Goal: Check status: Check status

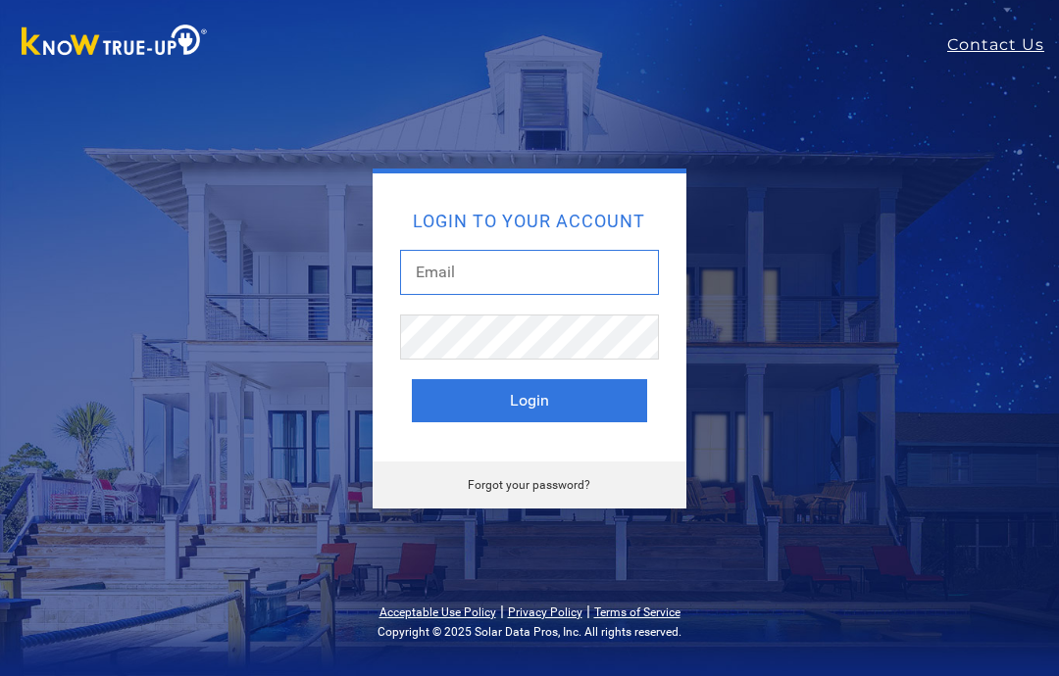
click at [518, 273] on input "text" at bounding box center [529, 272] width 259 height 45
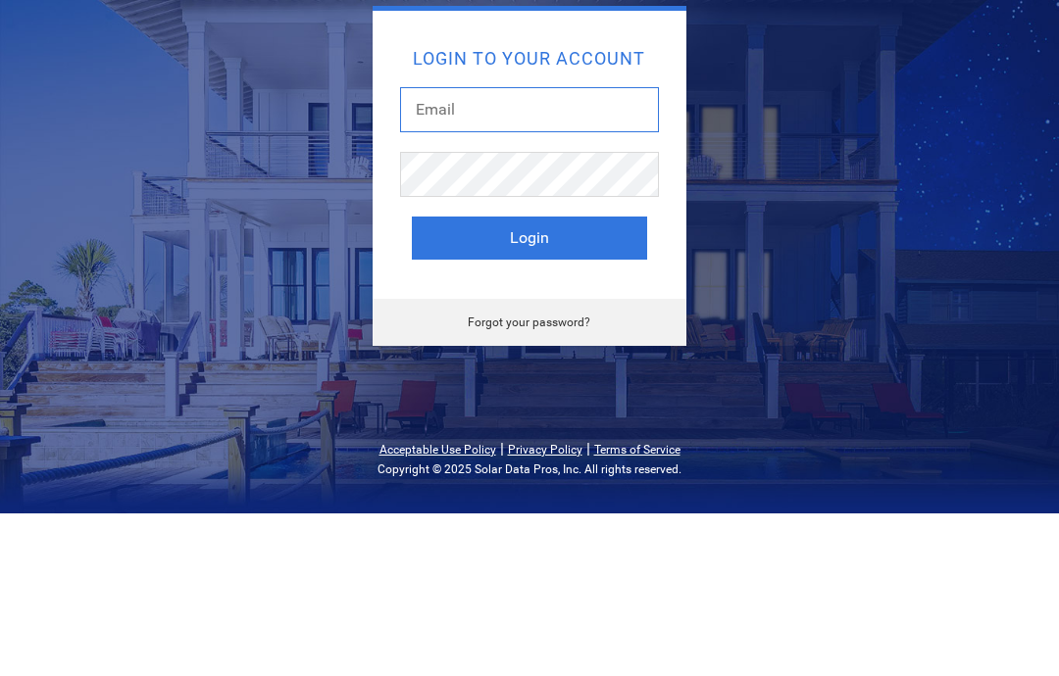
type input "[EMAIL_ADDRESS][DOMAIN_NAME]"
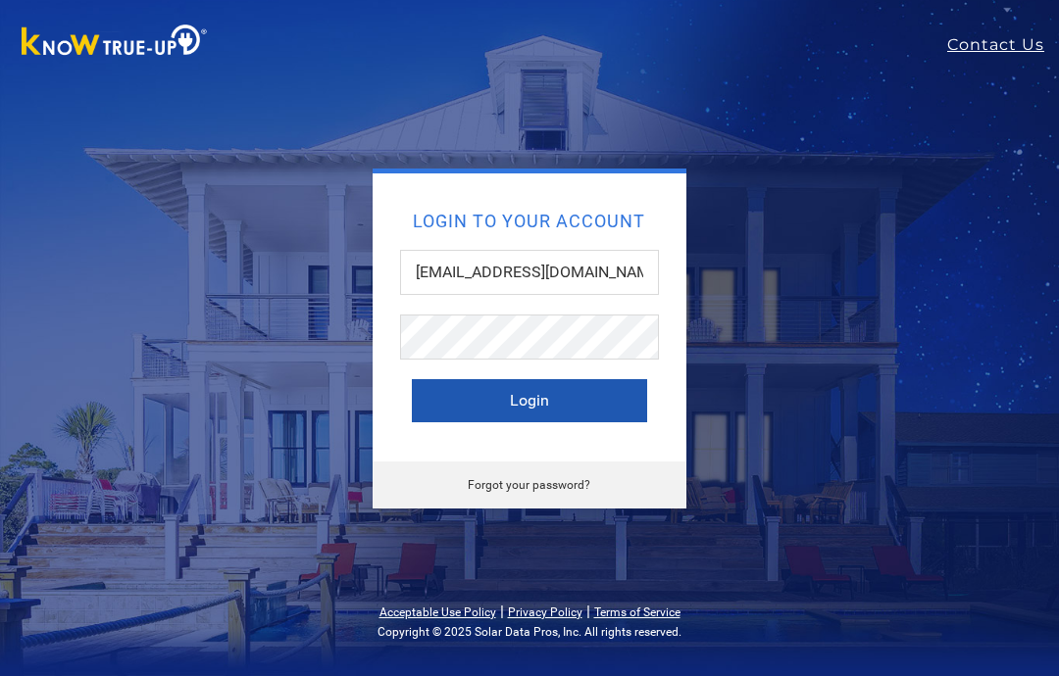
click at [470, 407] on button "Login" at bounding box center [529, 400] width 235 height 43
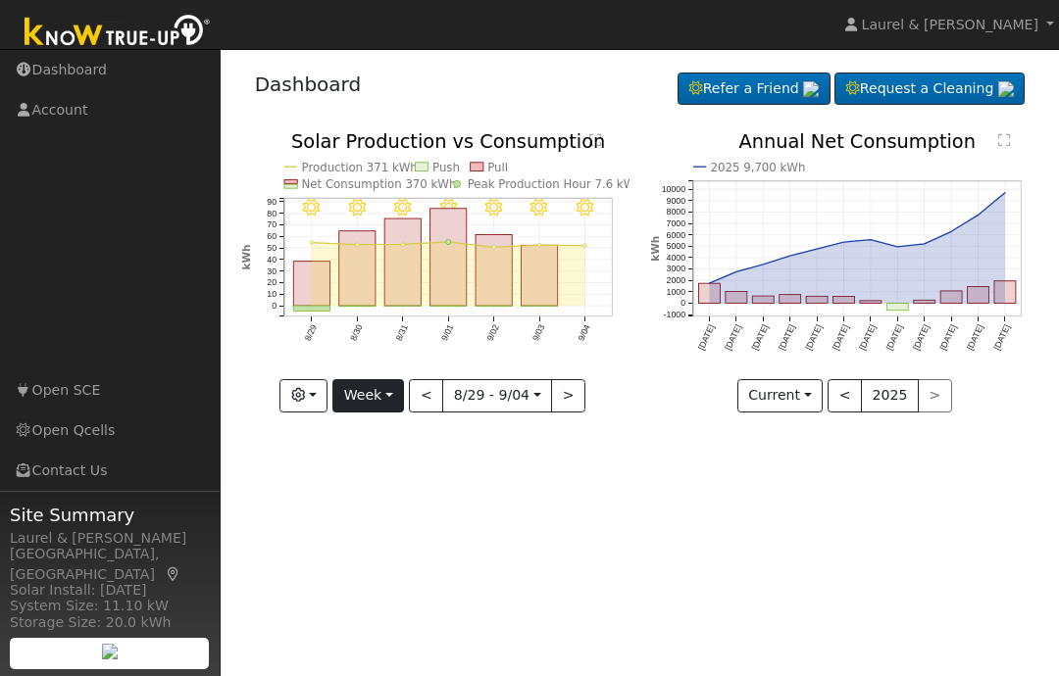
click at [375, 397] on button "Week" at bounding box center [368, 395] width 72 height 33
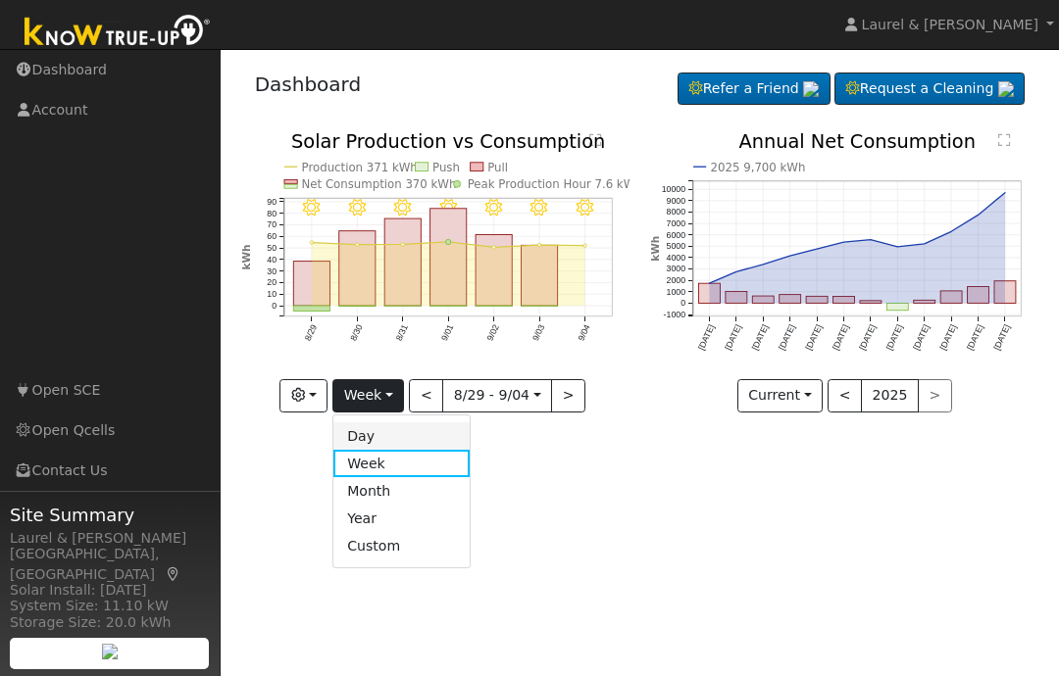
click at [402, 425] on link "Day" at bounding box center [401, 436] width 136 height 27
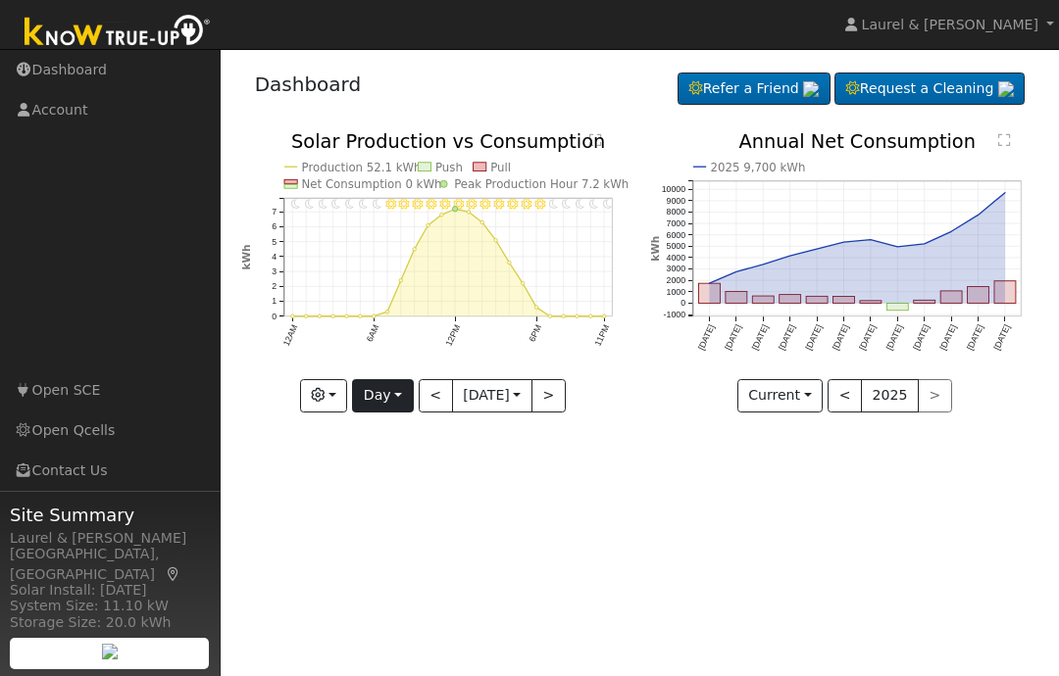
click at [379, 391] on button "Day" at bounding box center [382, 395] width 61 height 33
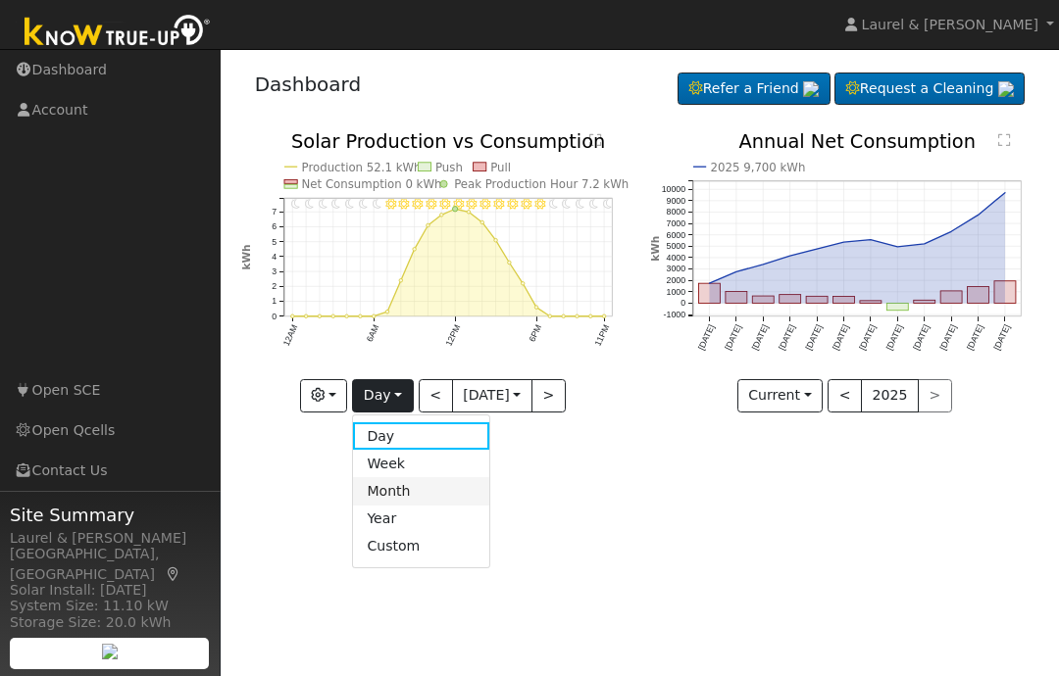
click at [431, 485] on link "Month" at bounding box center [421, 490] width 136 height 27
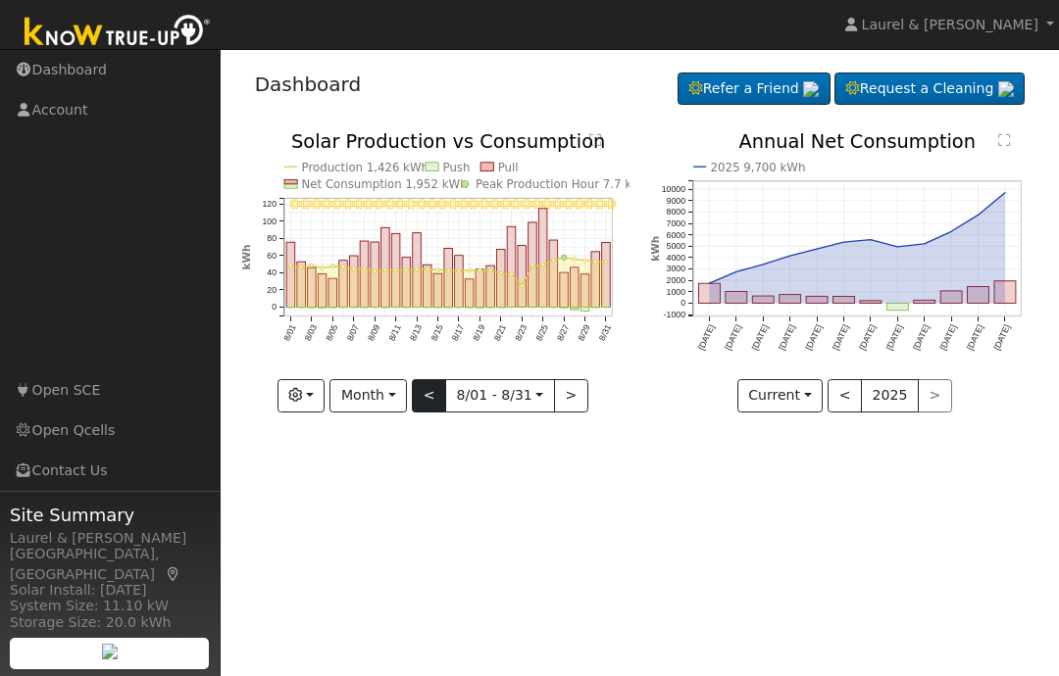
click at [425, 389] on button "<" at bounding box center [429, 395] width 34 height 33
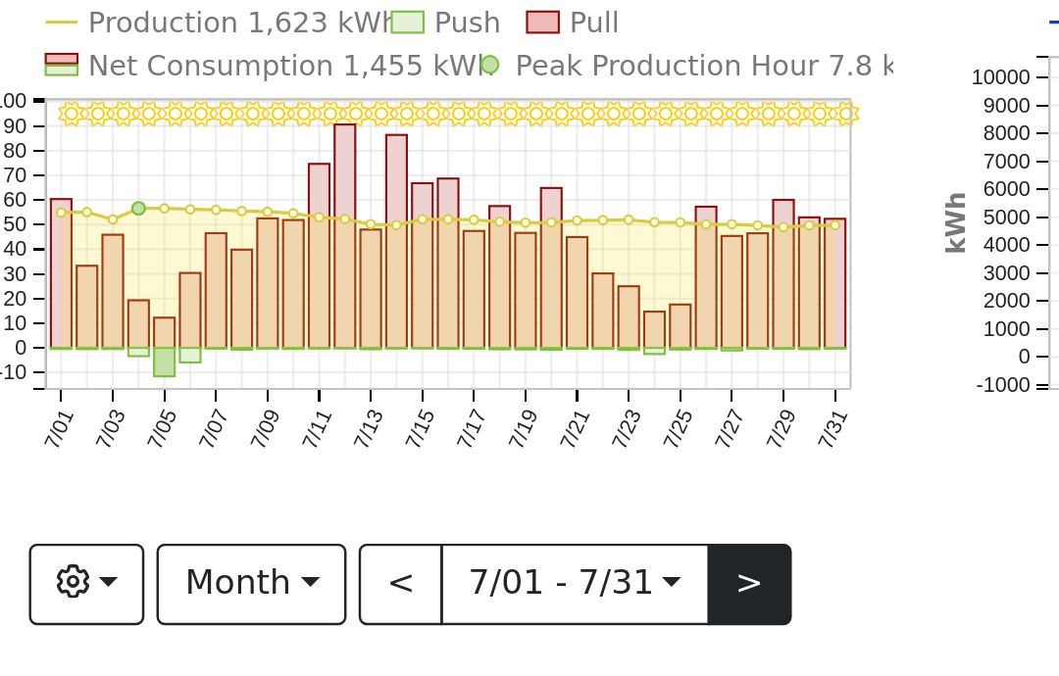
click at [554, 379] on button ">" at bounding box center [571, 395] width 34 height 33
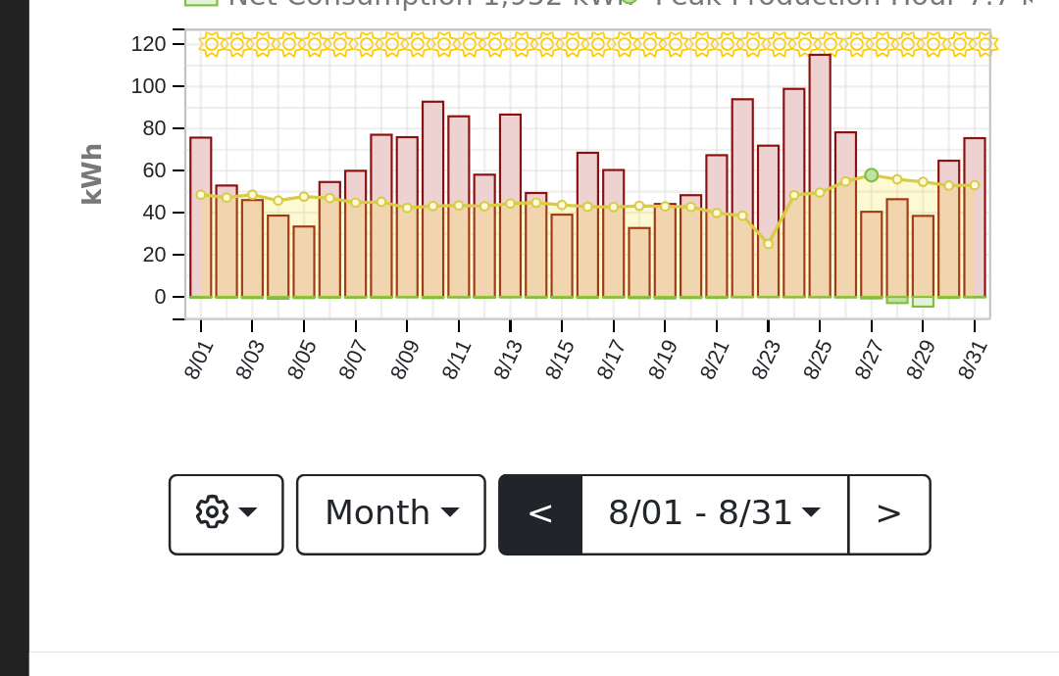
click at [412, 379] on button "<" at bounding box center [429, 395] width 34 height 33
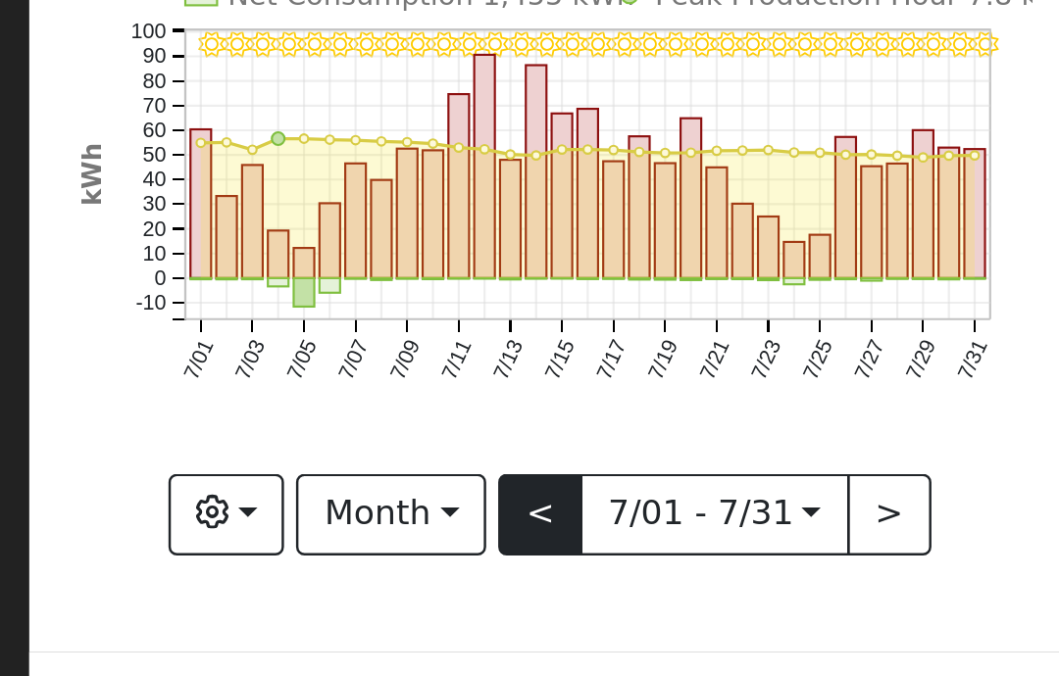
click at [412, 379] on button "<" at bounding box center [429, 395] width 34 height 33
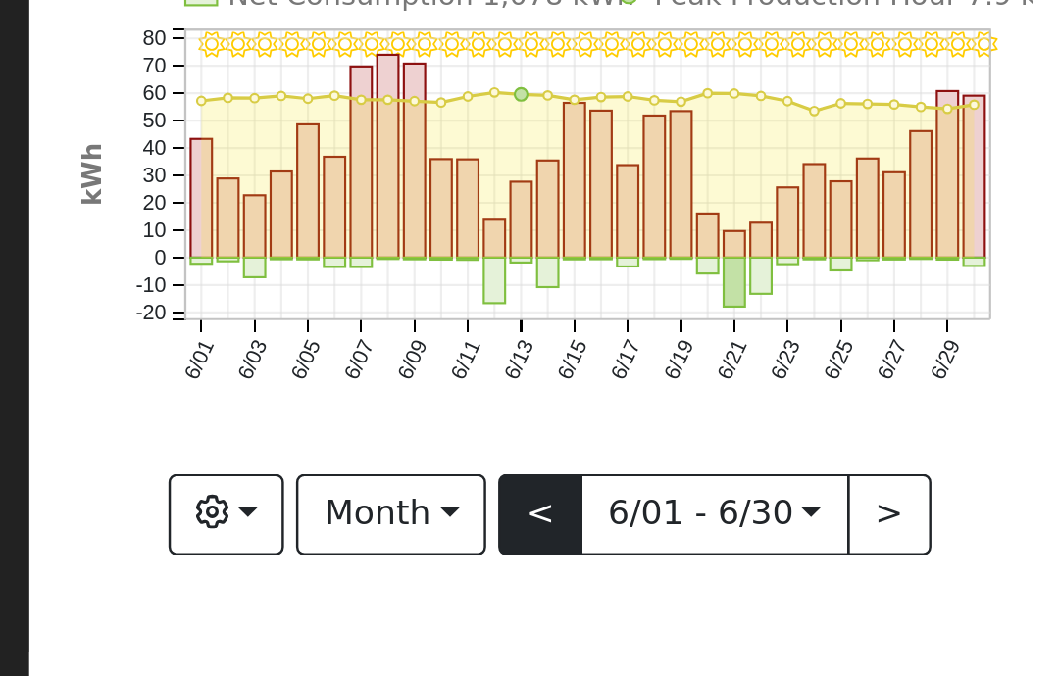
click at [412, 379] on button "<" at bounding box center [429, 395] width 34 height 33
type input "[DATE]"
